Goal: Download file/media

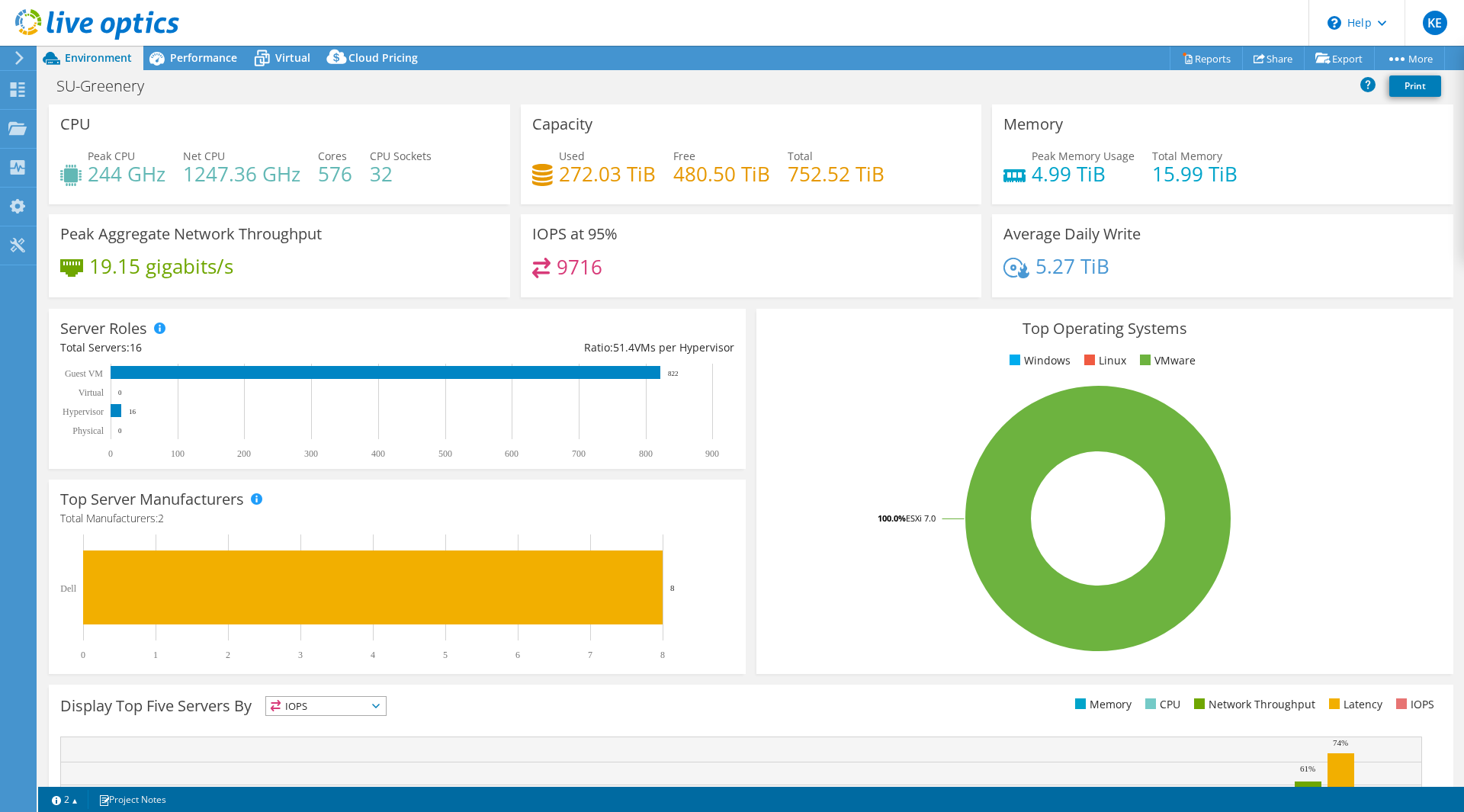
select select "USD"
click at [21, 14] on use at bounding box center [97, 25] width 164 height 30
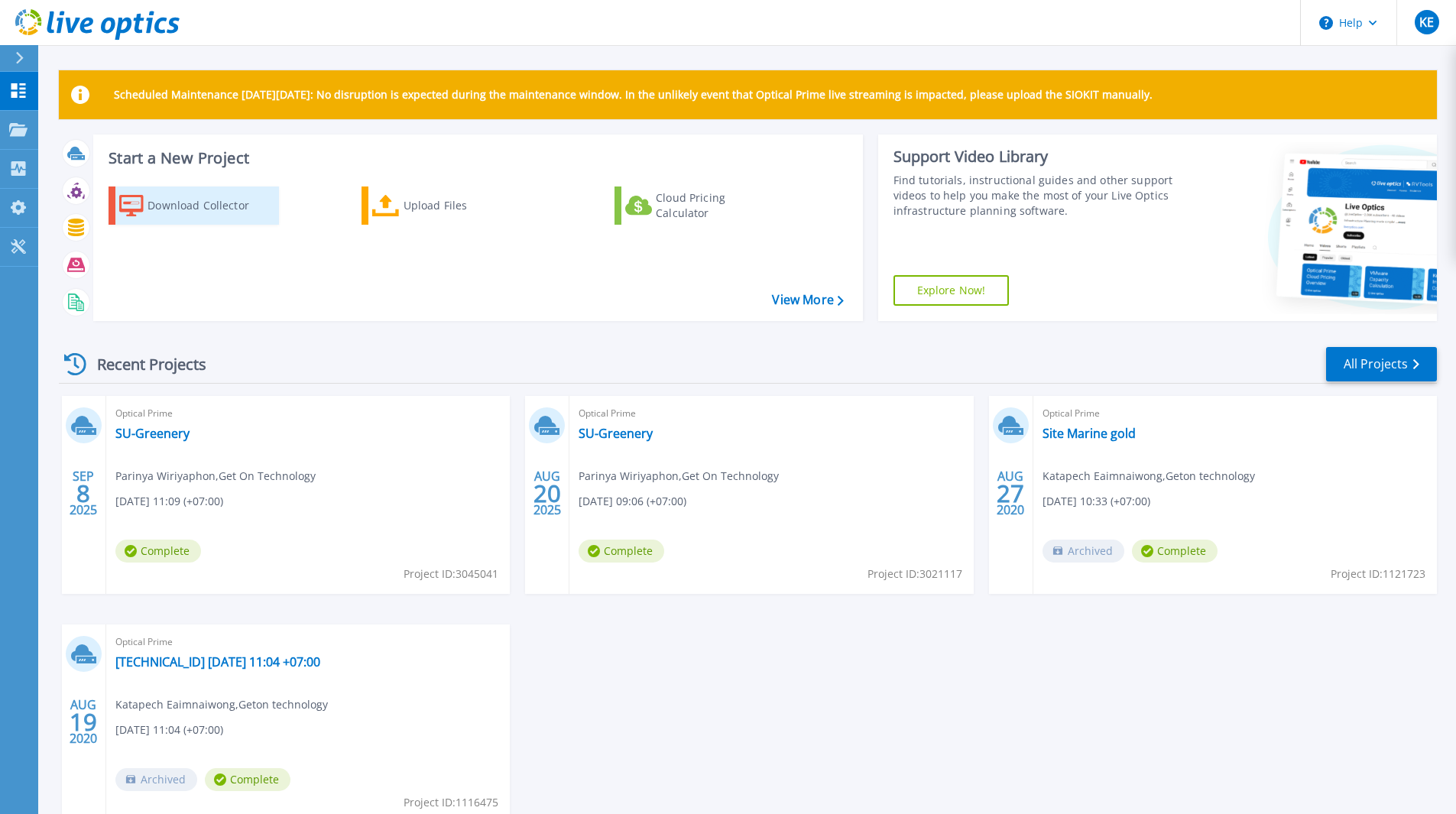
click at [219, 216] on div "Download Collector" at bounding box center [208, 205] width 122 height 30
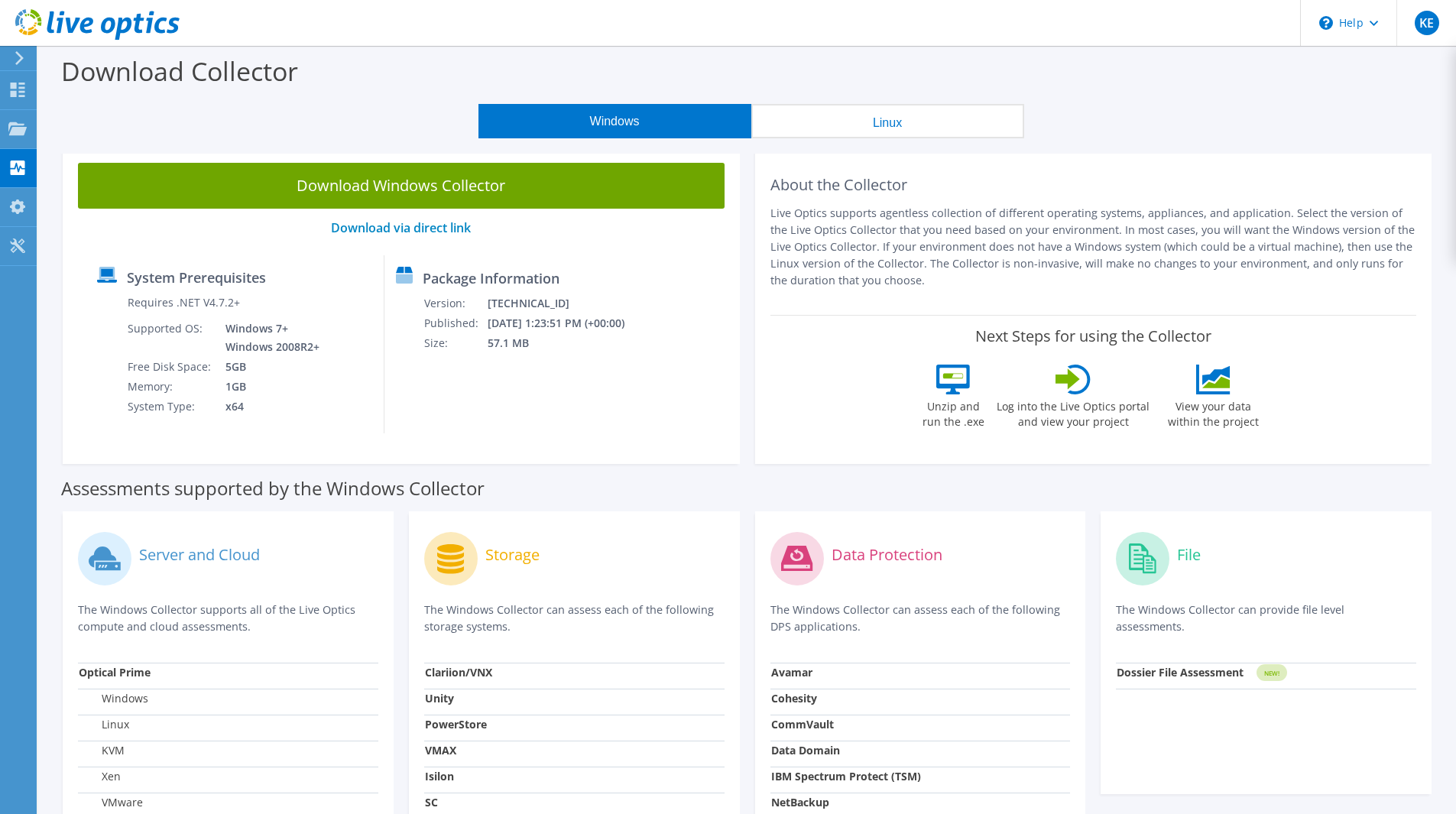
click at [875, 132] on button "Linux" at bounding box center [888, 121] width 273 height 34
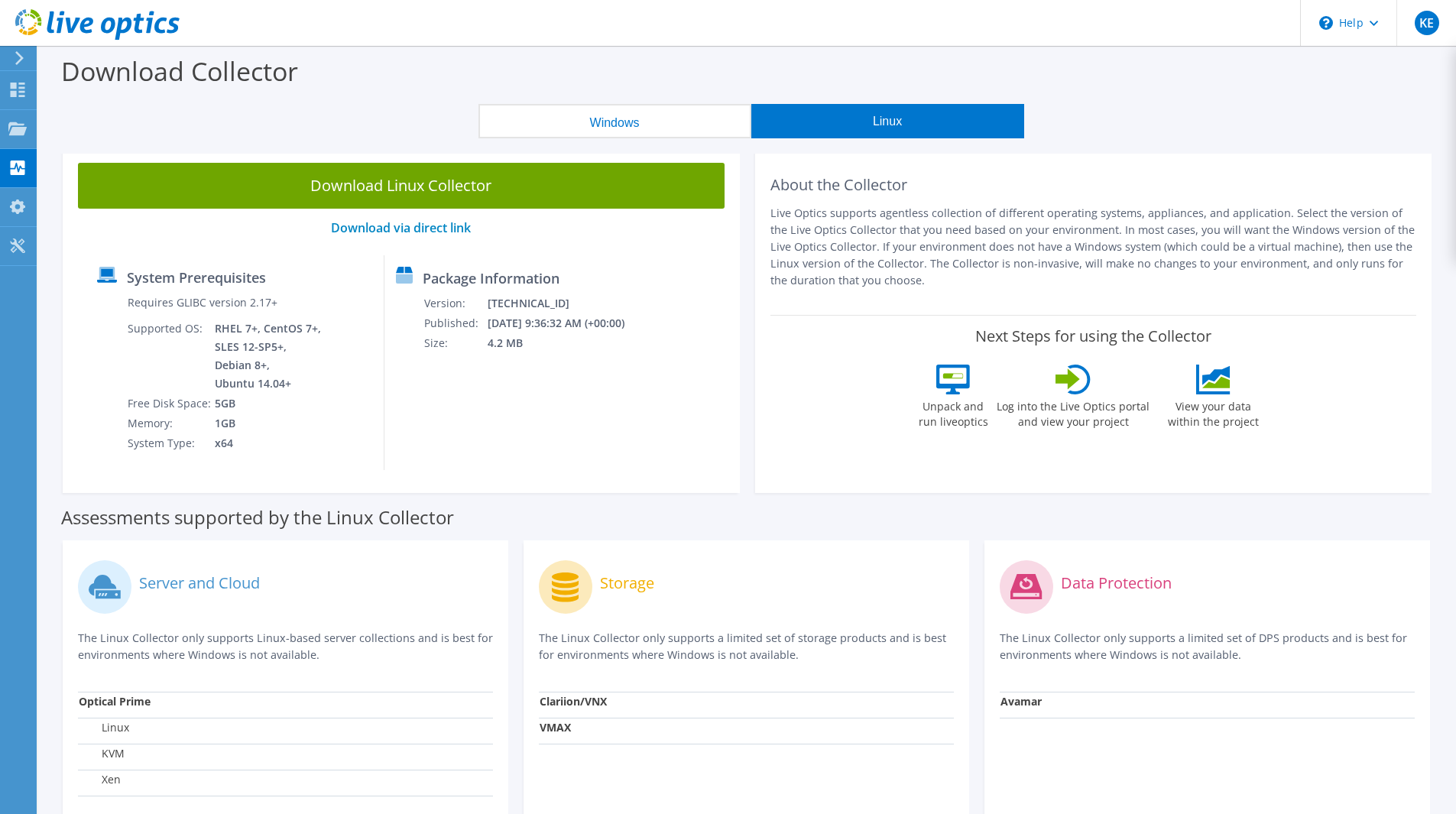
click at [688, 125] on button "Windows" at bounding box center [614, 121] width 273 height 34
